Goal: Check status: Check status

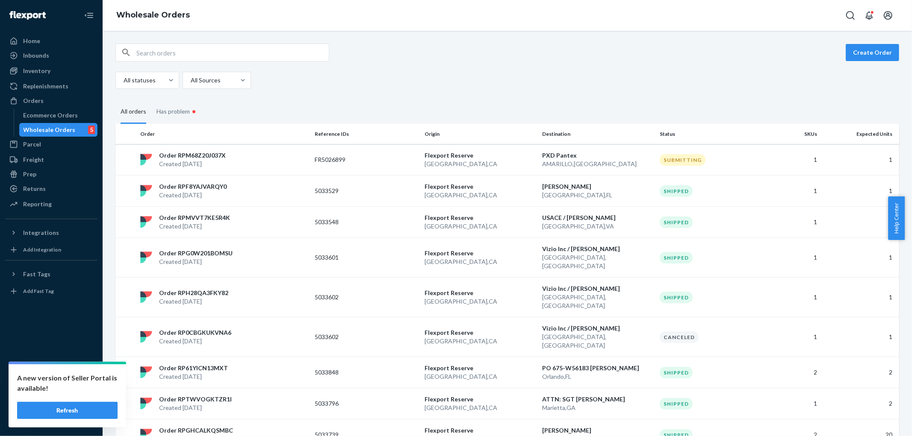
drag, startPoint x: 41, startPoint y: 127, endPoint x: 50, endPoint y: 129, distance: 9.6
click at [41, 127] on div "Wholesale Orders" at bounding box center [50, 130] width 52 height 9
click at [250, 162] on div "Order RPM68Z20J037X Created [DATE]" at bounding box center [224, 159] width 174 height 17
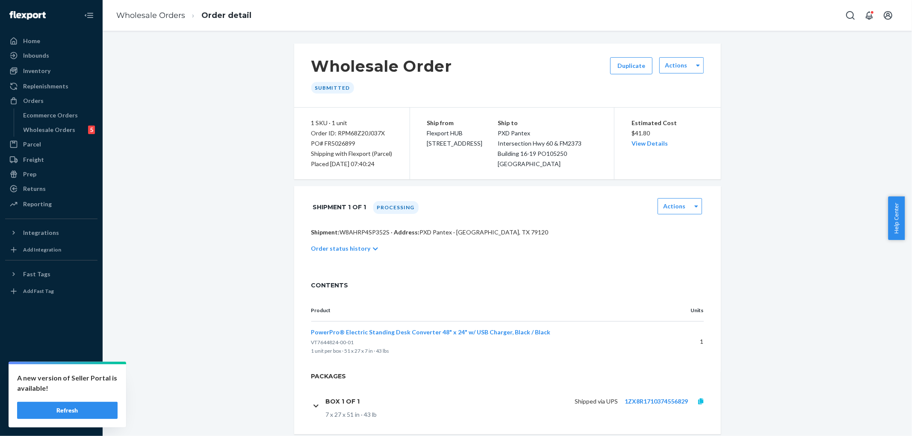
click at [698, 402] on icon at bounding box center [700, 402] width 5 height 6
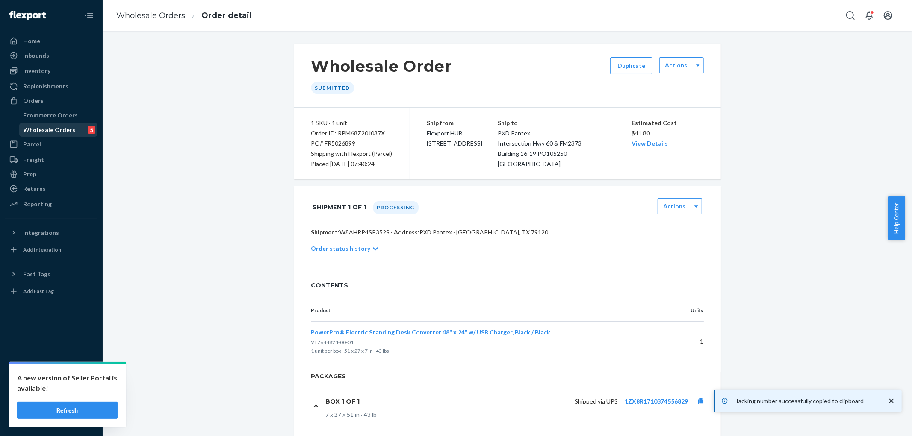
click at [50, 124] on div "Wholesale Orders 5" at bounding box center [58, 130] width 77 height 12
